Goal: Communication & Community: Participate in discussion

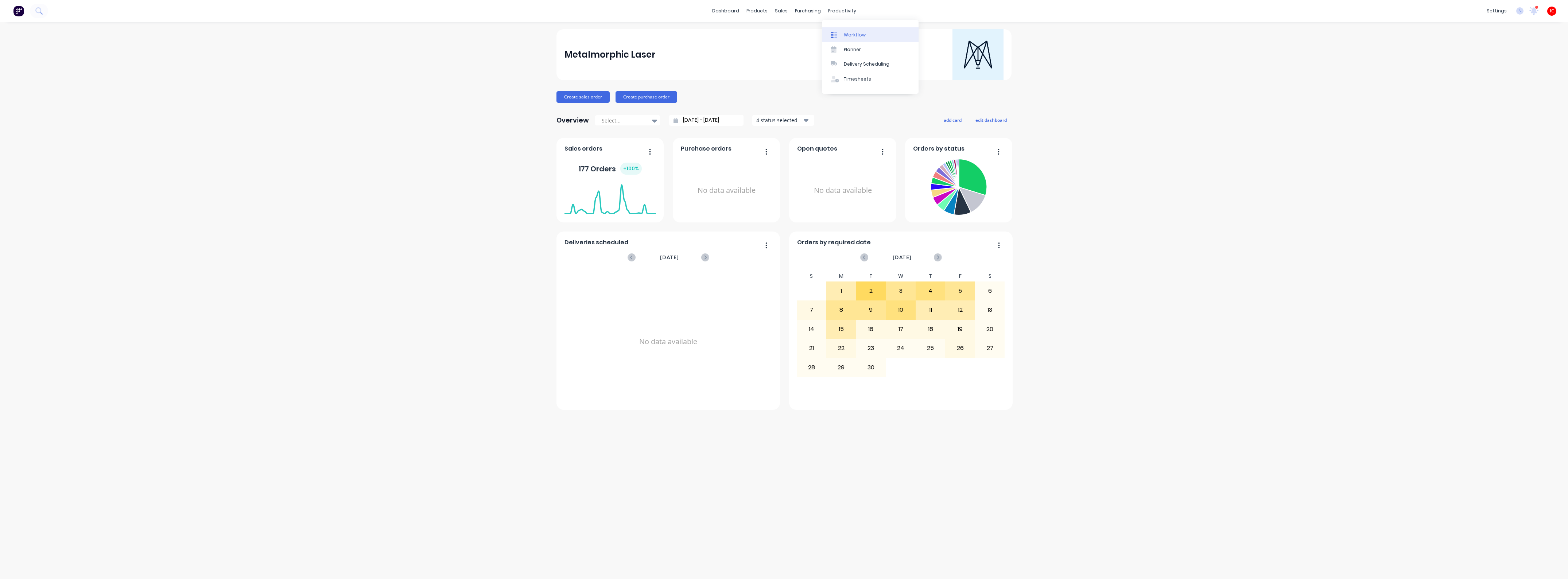
click at [856, 33] on div "Workflow" at bounding box center [855, 35] width 22 height 7
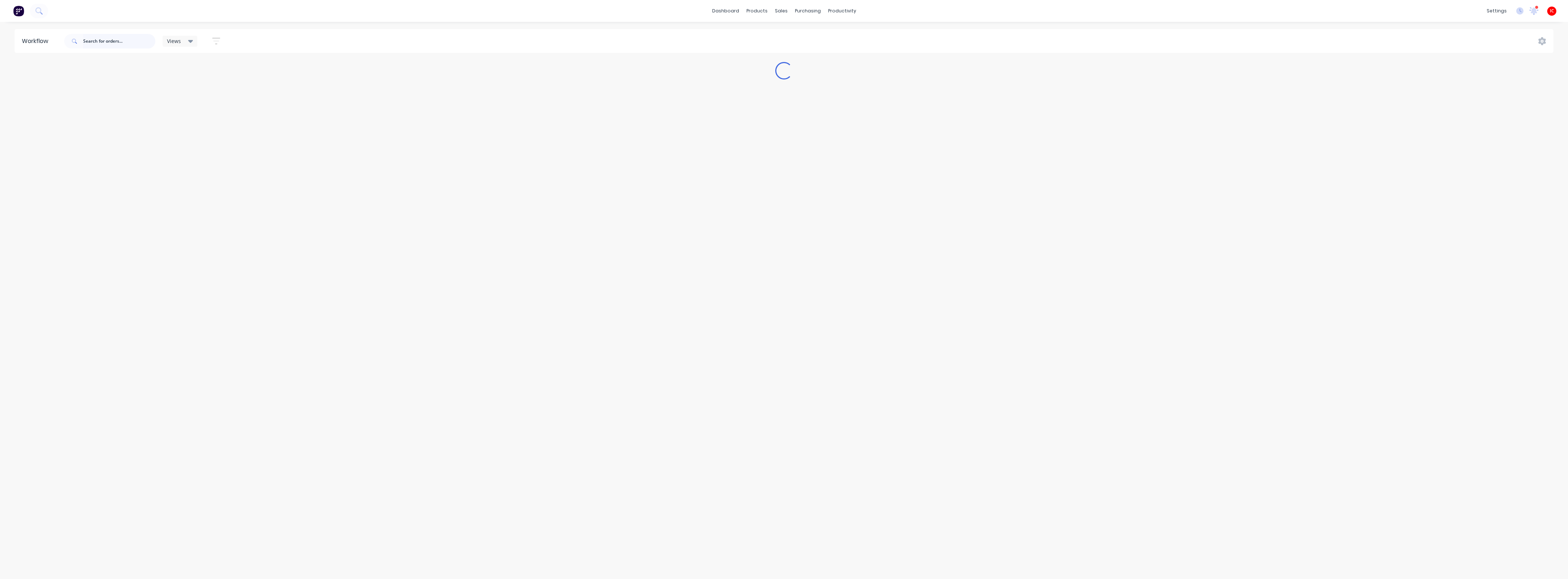
click at [130, 41] on input "text" at bounding box center [119, 41] width 72 height 15
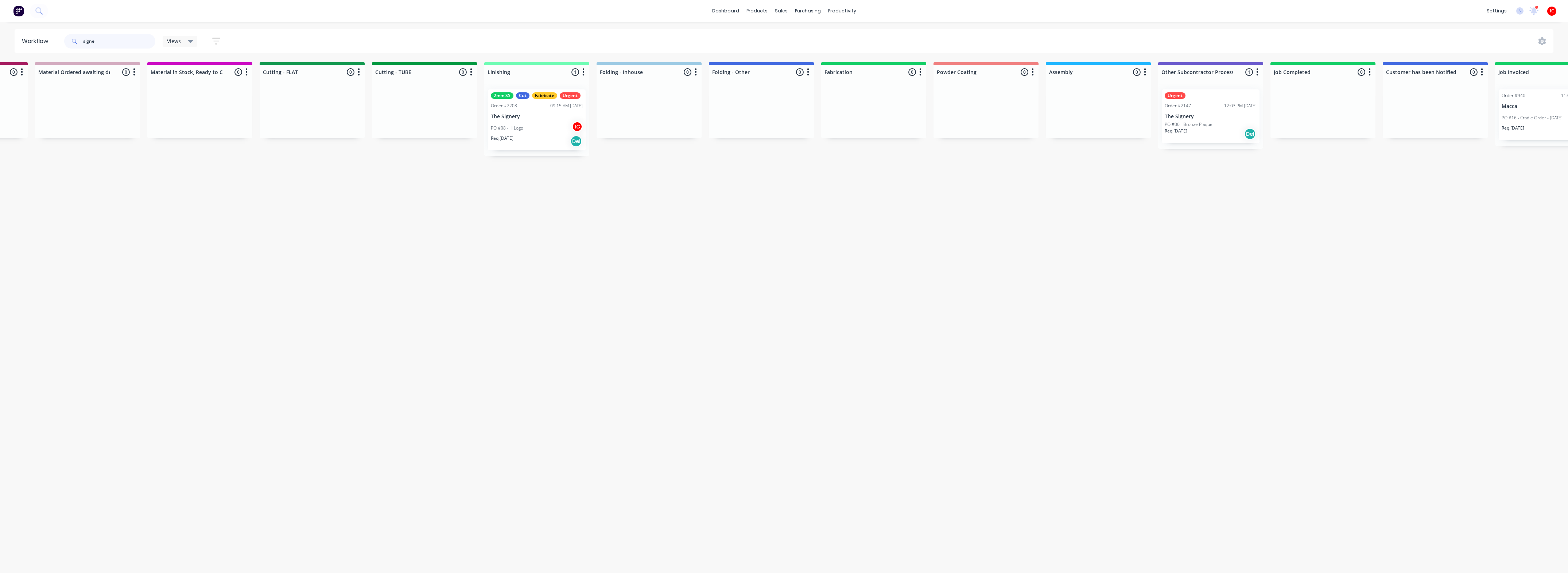
scroll to position [0, 1111]
click at [524, 114] on p "The Signery" at bounding box center [529, 116] width 92 height 6
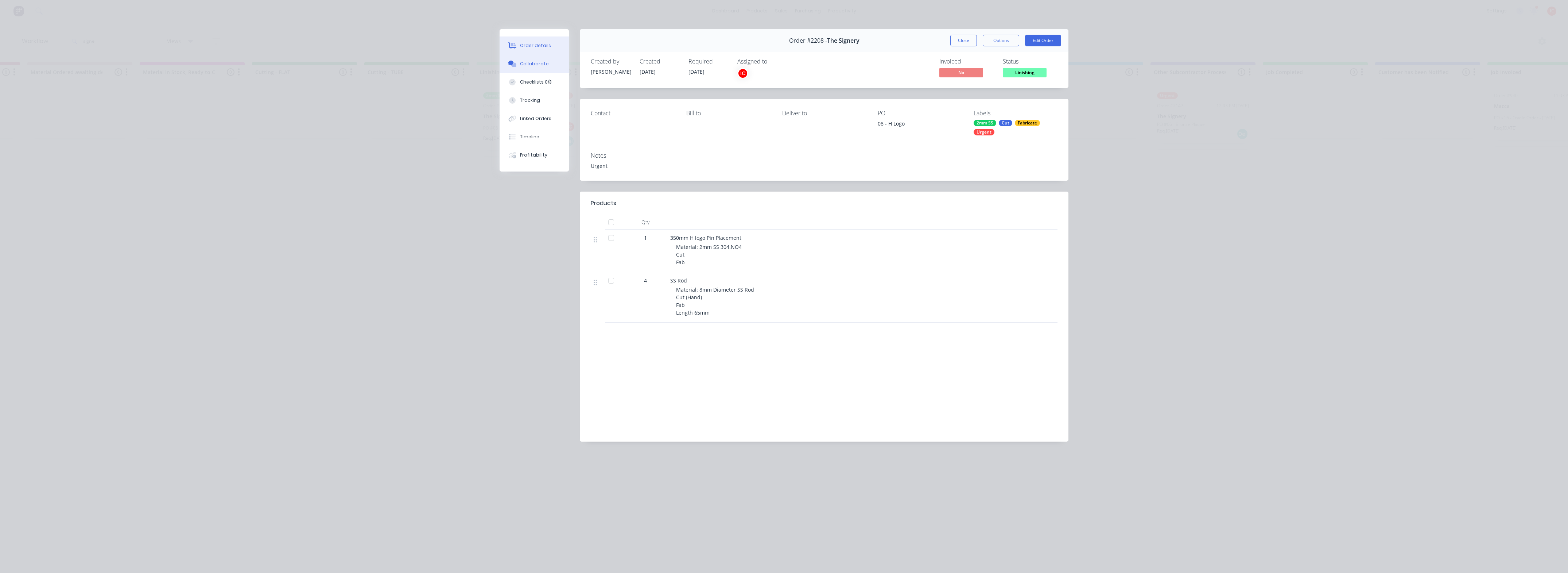
click at [531, 57] on button "Collaborate" at bounding box center [534, 64] width 69 height 18
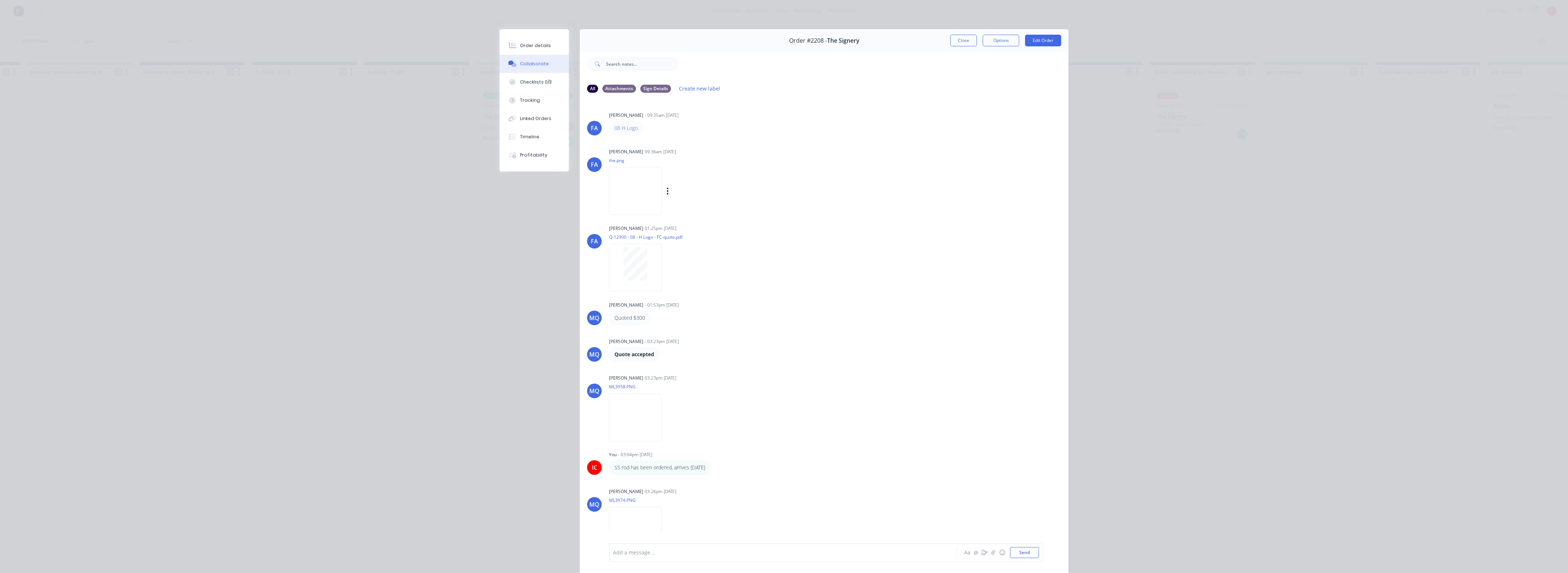
click at [642, 187] on img at bounding box center [635, 191] width 52 height 47
click at [662, 410] on img at bounding box center [635, 408] width 52 height 47
click at [662, 522] on img at bounding box center [635, 521] width 52 height 47
click at [661, 413] on img at bounding box center [635, 408] width 52 height 47
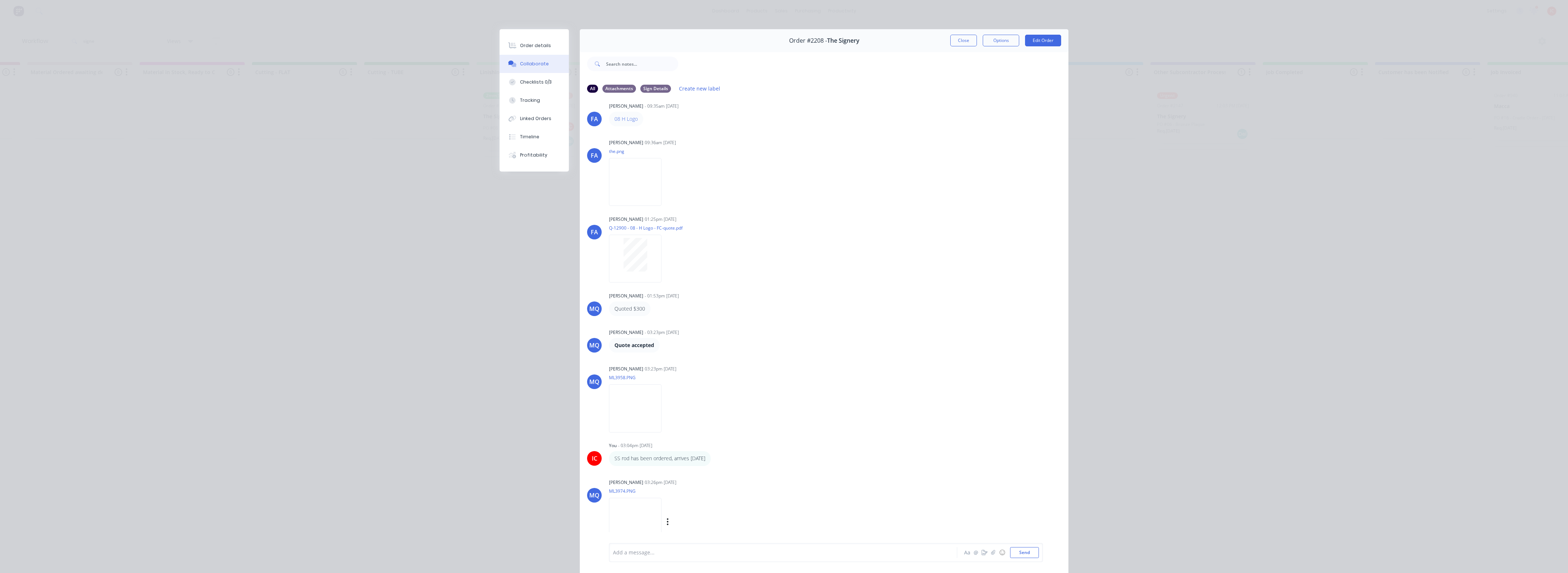
click at [662, 517] on img at bounding box center [635, 521] width 52 height 47
click at [635, 181] on img at bounding box center [635, 181] width 52 height 47
click at [648, 529] on img at bounding box center [635, 521] width 52 height 47
click at [662, 417] on img at bounding box center [635, 408] width 52 height 47
click at [669, 532] on div "Add a message... Aa @ ☺ Send" at bounding box center [824, 552] width 489 height 41
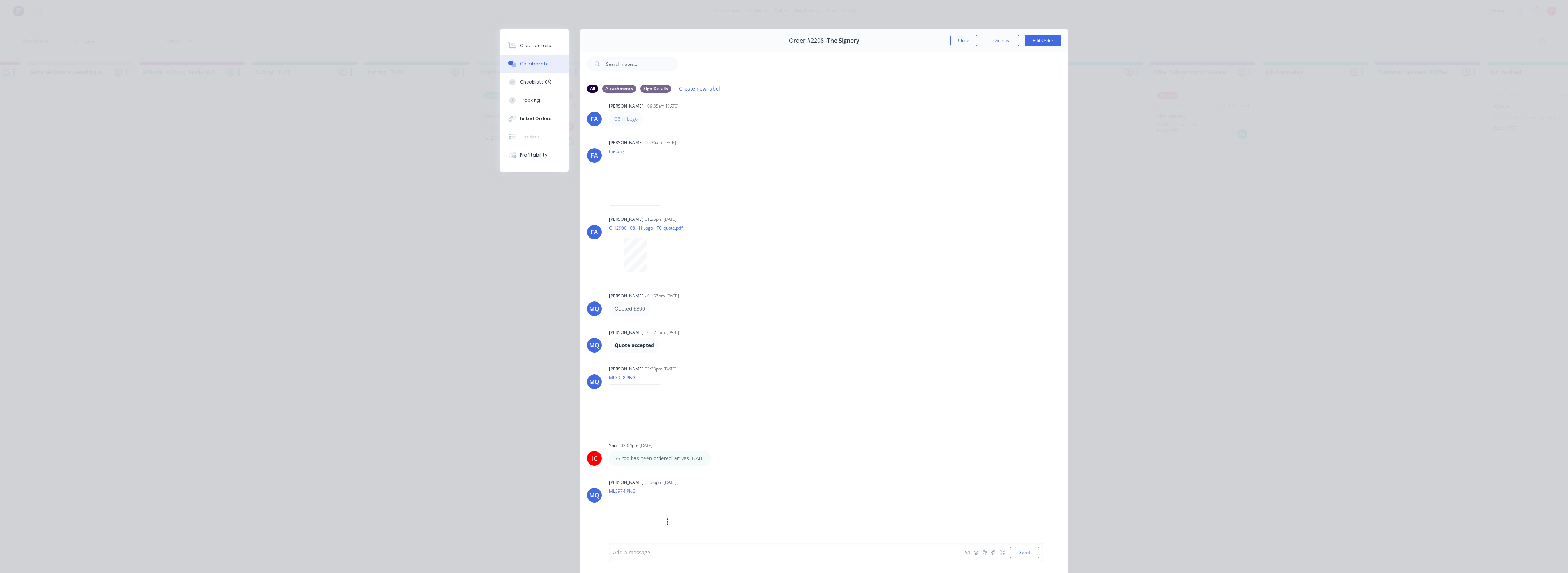
click at [662, 524] on img at bounding box center [635, 521] width 52 height 47
click at [624, 183] on img at bounding box center [635, 181] width 52 height 47
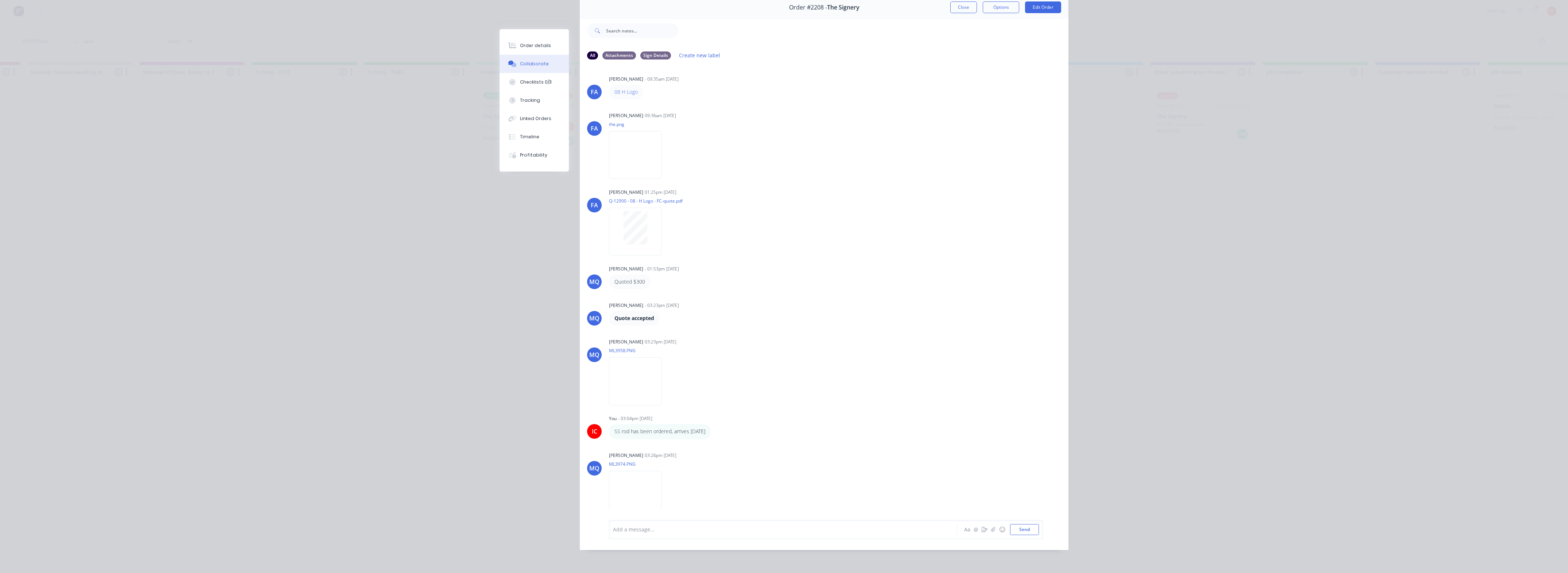
scroll to position [0, 0]
click at [957, 4] on button "Close" at bounding box center [964, 7] width 27 height 12
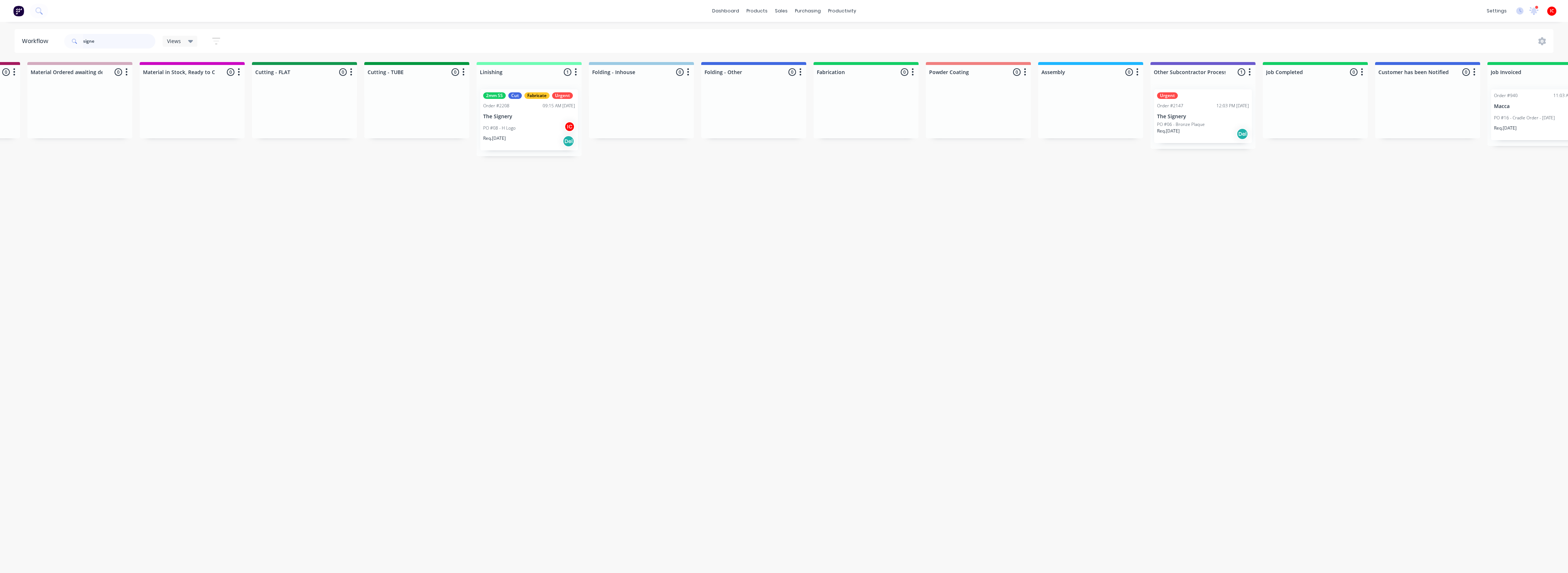
drag, startPoint x: 131, startPoint y: 41, endPoint x: 93, endPoint y: 43, distance: 38.1
click at [93, 43] on input "signe" at bounding box center [119, 41] width 72 height 15
drag, startPoint x: 121, startPoint y: 40, endPoint x: 17, endPoint y: 26, distance: 104.9
type input "south"
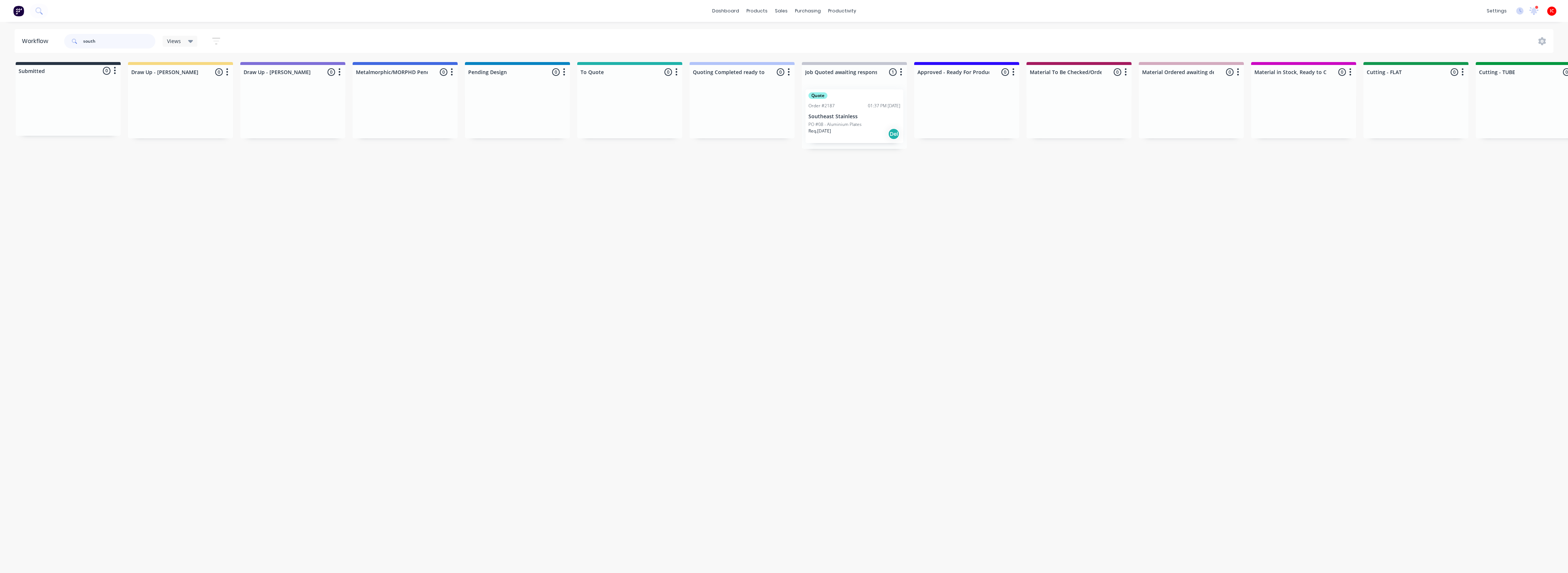
drag, startPoint x: 110, startPoint y: 43, endPoint x: 28, endPoint y: 43, distance: 82.0
click at [28, 43] on header "Workflow south Views Save new view None (Default) edit [PERSON_NAME] edit [PERS…" at bounding box center [784, 41] width 1539 height 24
